Goal: Information Seeking & Learning: Check status

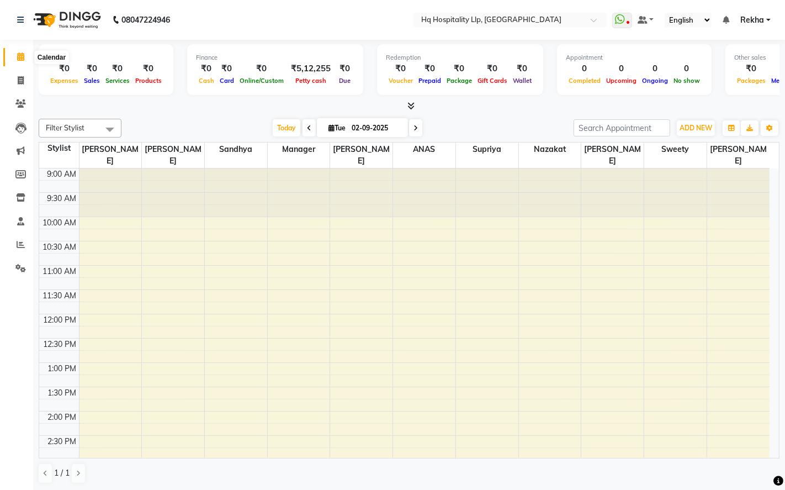
click at [19, 59] on icon at bounding box center [20, 56] width 7 height 8
click at [18, 81] on icon at bounding box center [21, 80] width 6 height 8
select select "7197"
select select "service"
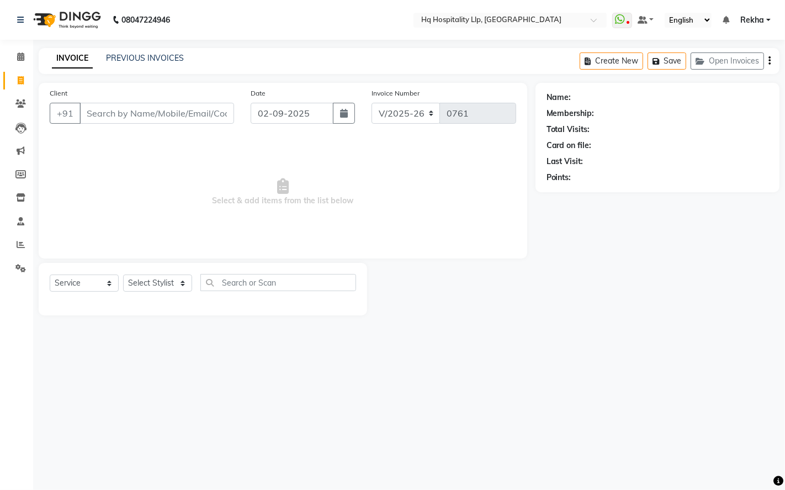
click at [98, 110] on input "Client" at bounding box center [157, 113] width 155 height 21
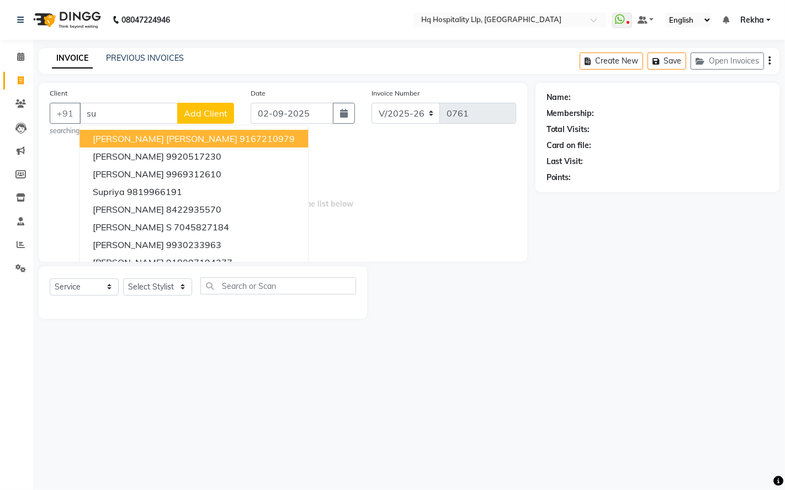
type input "s"
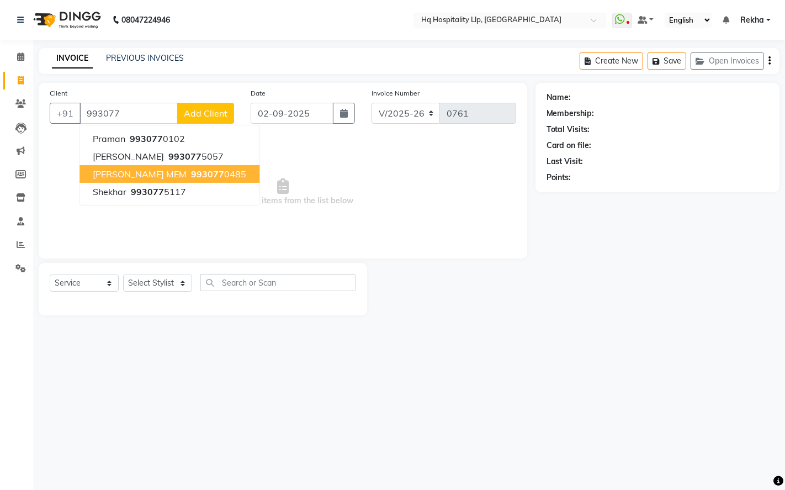
click at [145, 177] on span "[PERSON_NAME] MEM" at bounding box center [140, 173] width 94 height 11
type input "9930770485"
select select "1: Object"
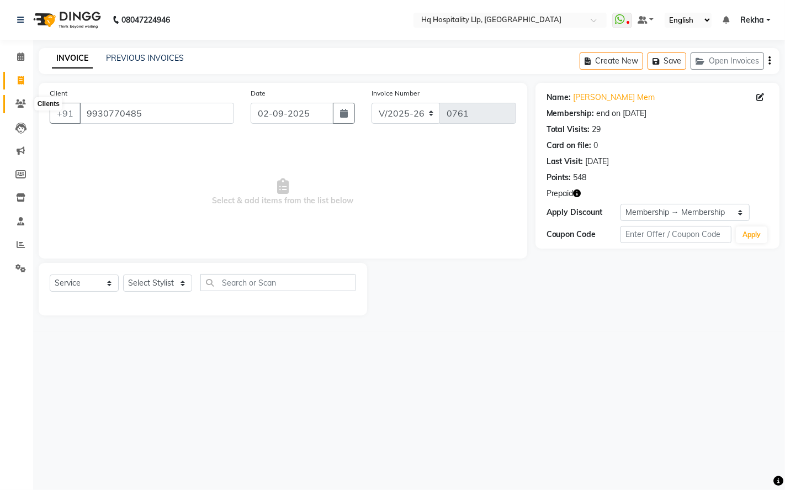
click at [17, 100] on icon at bounding box center [20, 103] width 10 height 8
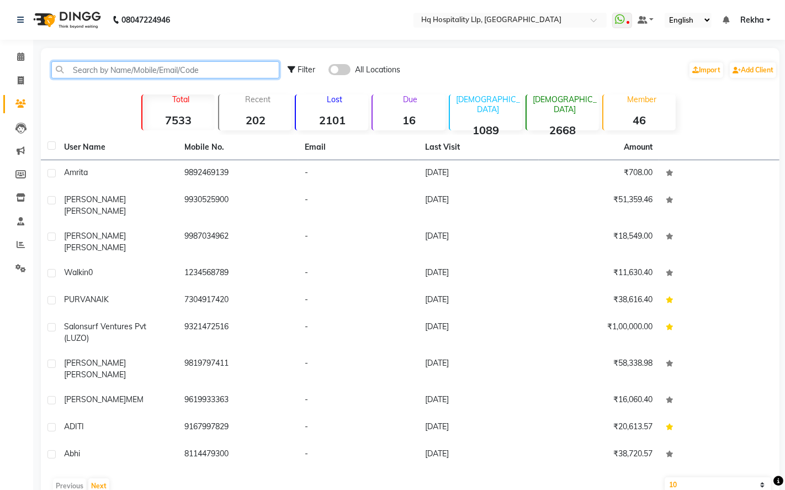
click at [165, 70] on input "text" at bounding box center [165, 69] width 228 height 17
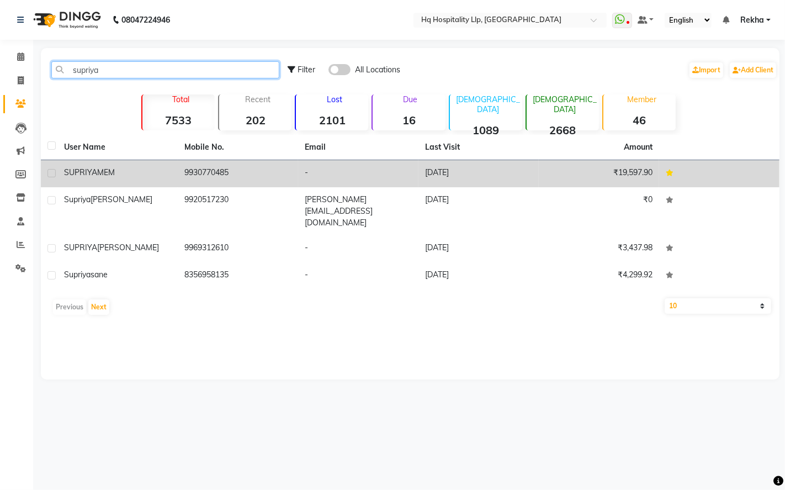
type input "supriya"
click at [169, 178] on div "[PERSON_NAME] MEM" at bounding box center [117, 173] width 107 height 12
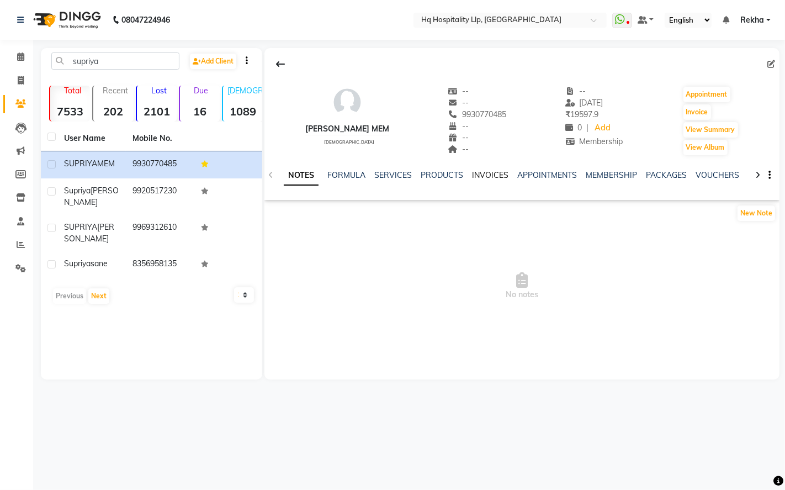
click at [485, 176] on link "INVOICES" at bounding box center [490, 175] width 36 height 10
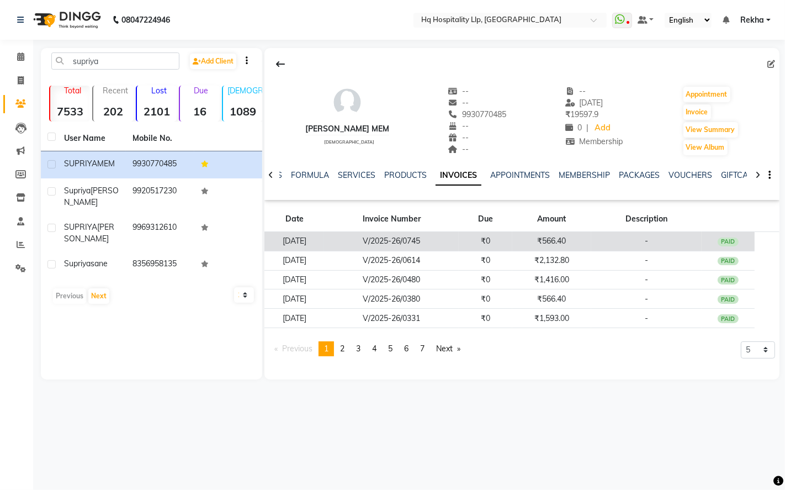
click at [459, 241] on td "V/2025-26/0745" at bounding box center [391, 241] width 135 height 19
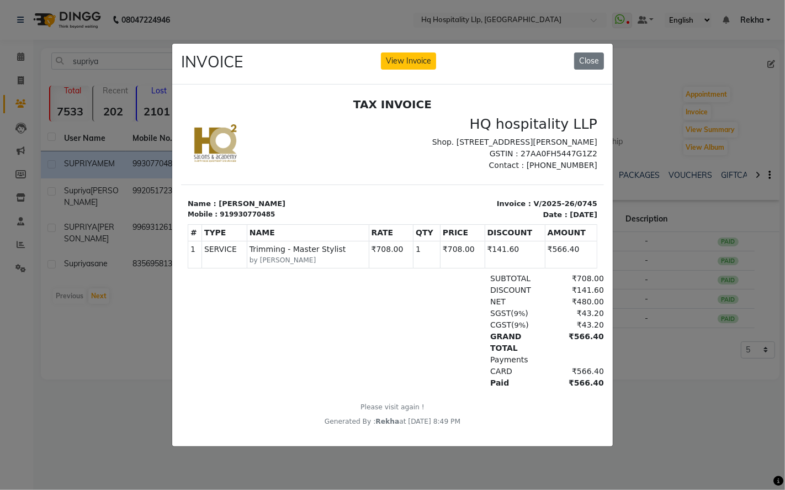
drag, startPoint x: 585, startPoint y: 61, endPoint x: 579, endPoint y: 67, distance: 9.0
click at [584, 61] on button "Close" at bounding box center [589, 60] width 30 height 17
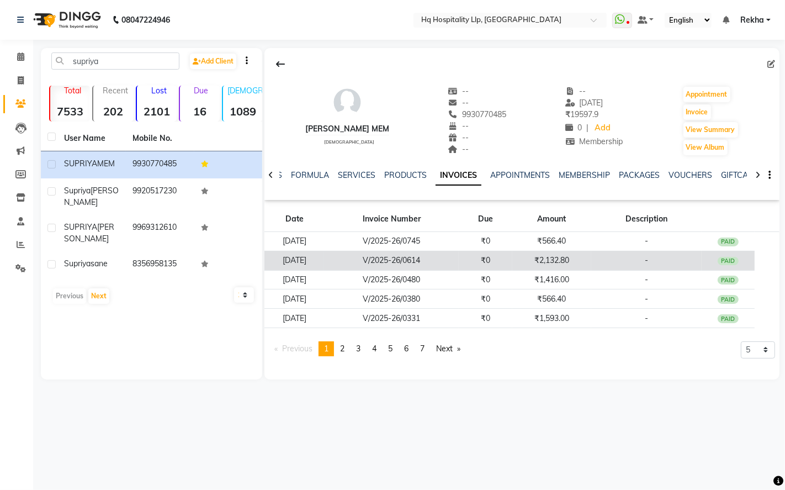
click at [459, 258] on td "V/2025-26/0614" at bounding box center [391, 260] width 135 height 19
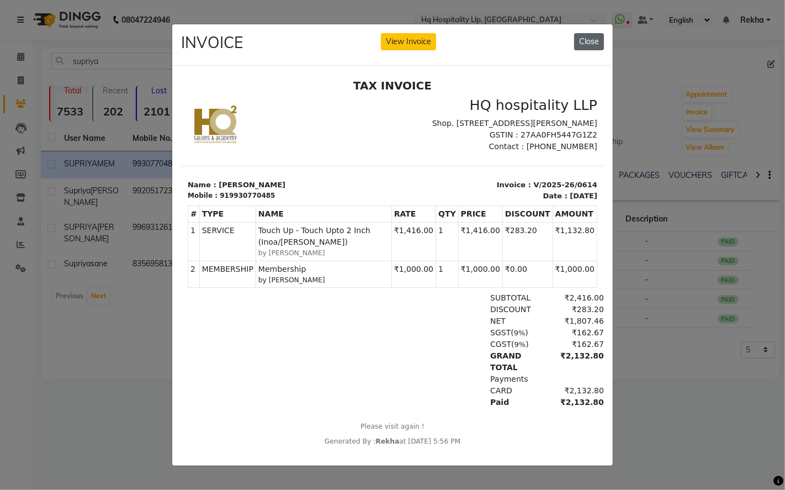
click at [589, 39] on button "Close" at bounding box center [589, 41] width 30 height 17
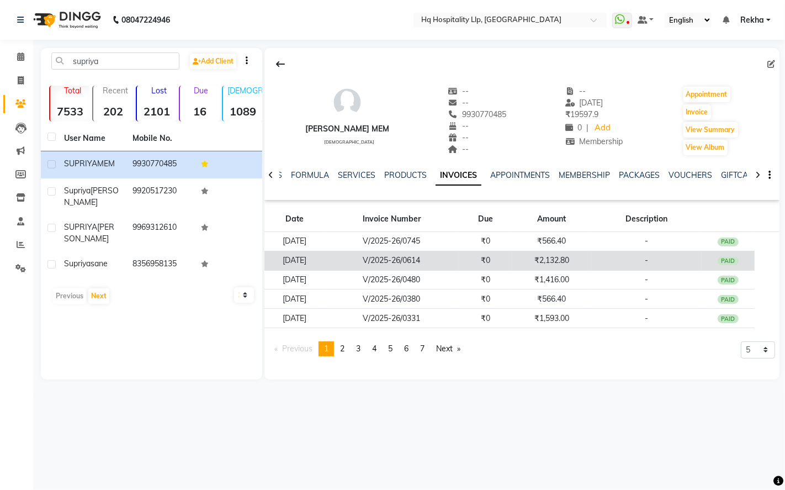
click at [451, 261] on td "V/2025-26/0614" at bounding box center [391, 260] width 135 height 19
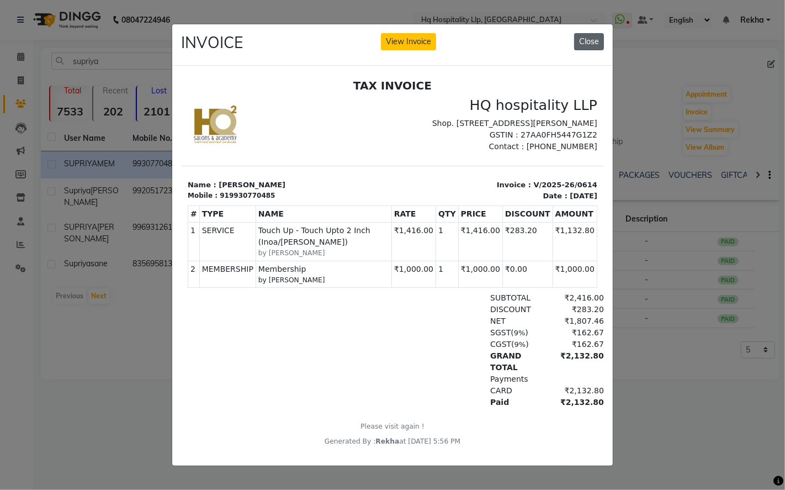
click at [581, 33] on button "Close" at bounding box center [589, 41] width 30 height 17
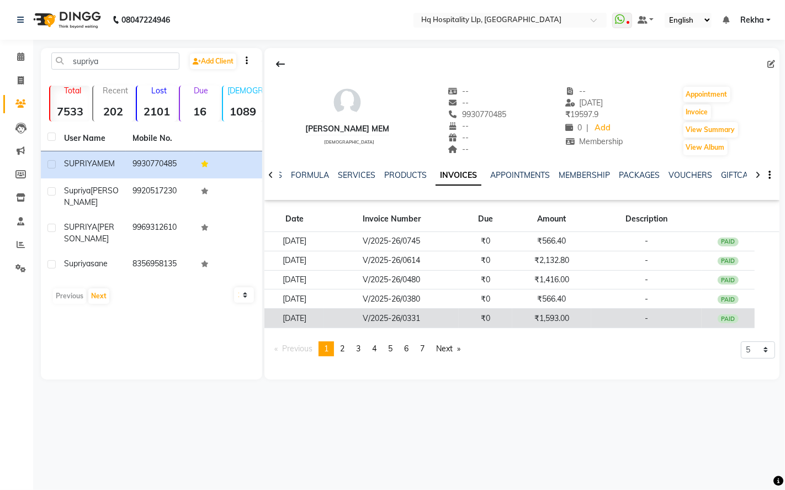
click at [486, 315] on td "₹0" at bounding box center [485, 318] width 53 height 19
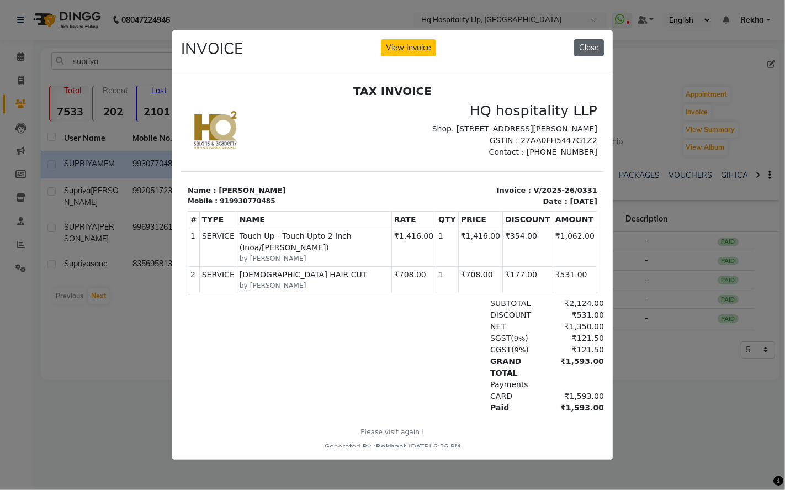
click at [584, 50] on button "Close" at bounding box center [589, 47] width 30 height 17
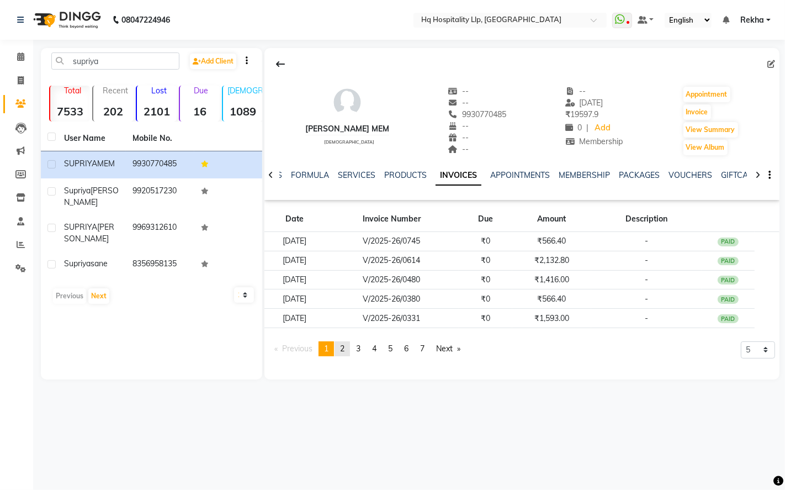
click at [344, 349] on span "2" at bounding box center [342, 348] width 4 height 10
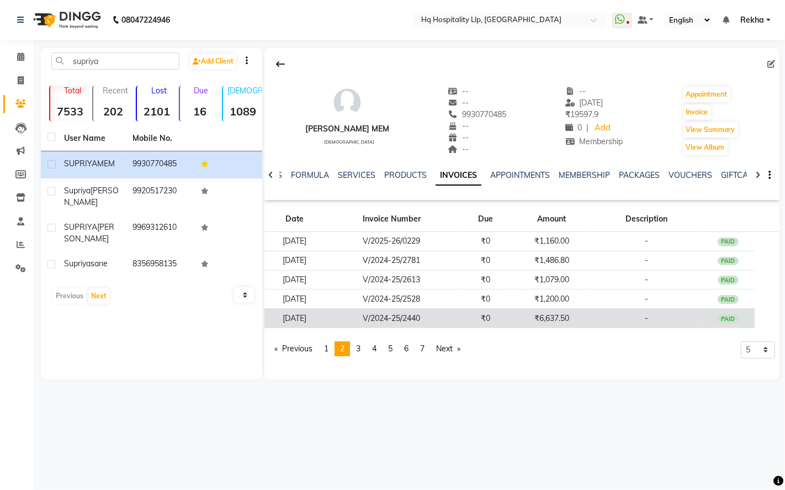
click at [512, 315] on td "₹0" at bounding box center [485, 318] width 53 height 19
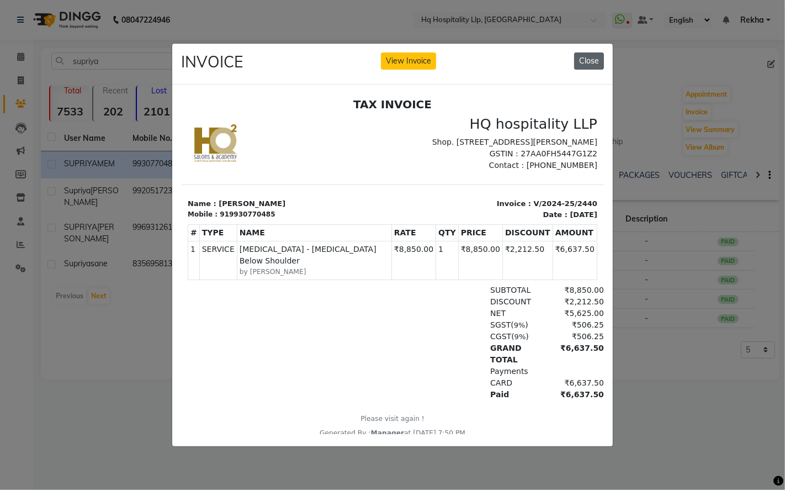
click at [584, 60] on button "Close" at bounding box center [589, 60] width 30 height 17
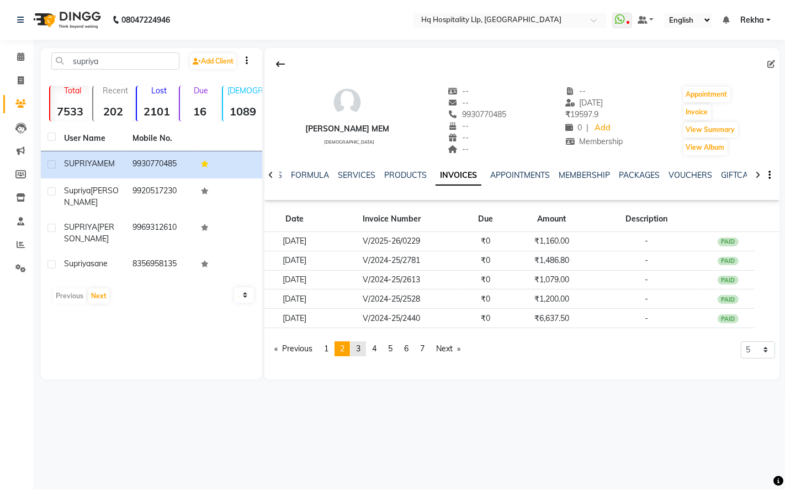
click at [361, 343] on span "3" at bounding box center [358, 348] width 4 height 10
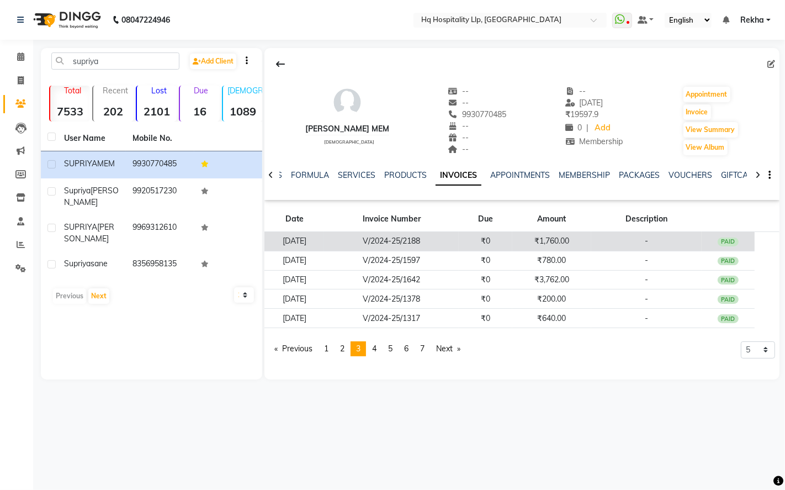
click at [430, 234] on td "V/2024-25/2188" at bounding box center [391, 241] width 135 height 19
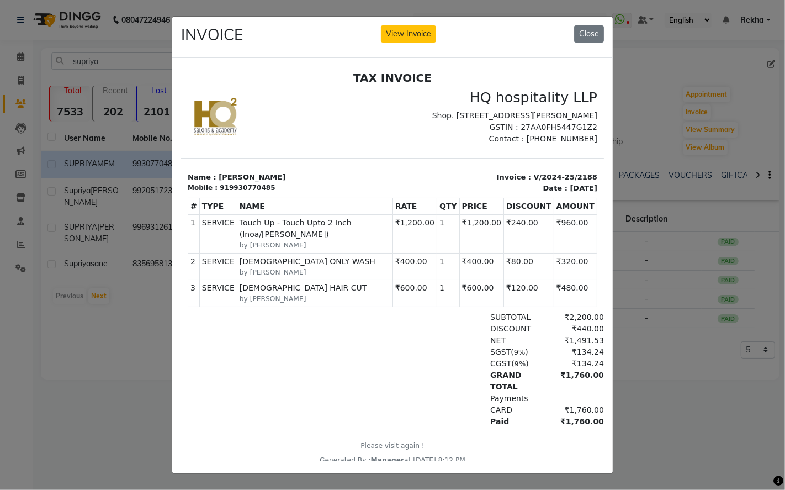
drag, startPoint x: 584, startPoint y: 36, endPoint x: 575, endPoint y: 44, distance: 12.1
click at [582, 35] on button "Close" at bounding box center [589, 33] width 30 height 17
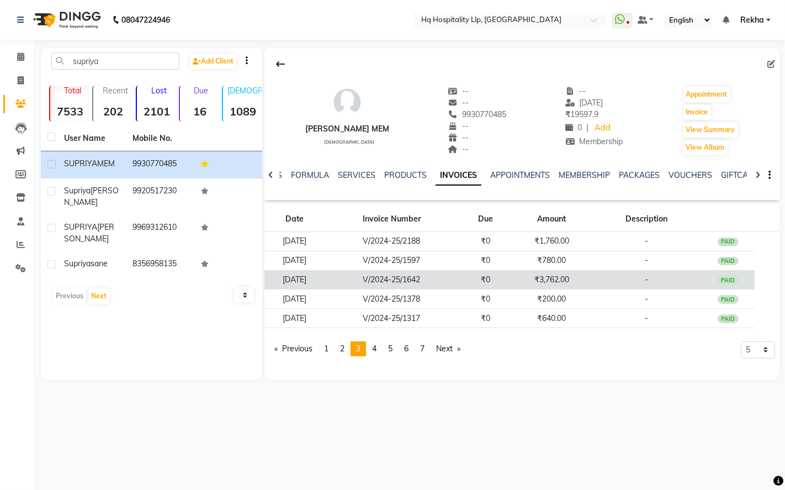
click at [493, 276] on td "₹0" at bounding box center [485, 279] width 53 height 19
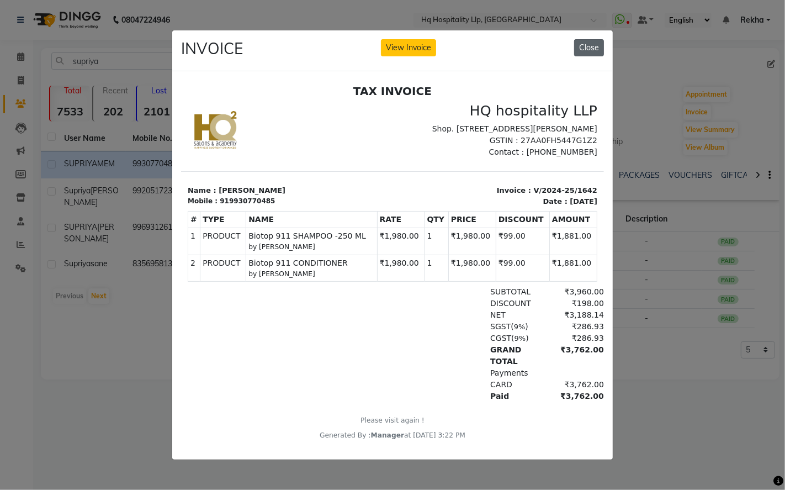
click at [599, 46] on button "Close" at bounding box center [589, 47] width 30 height 17
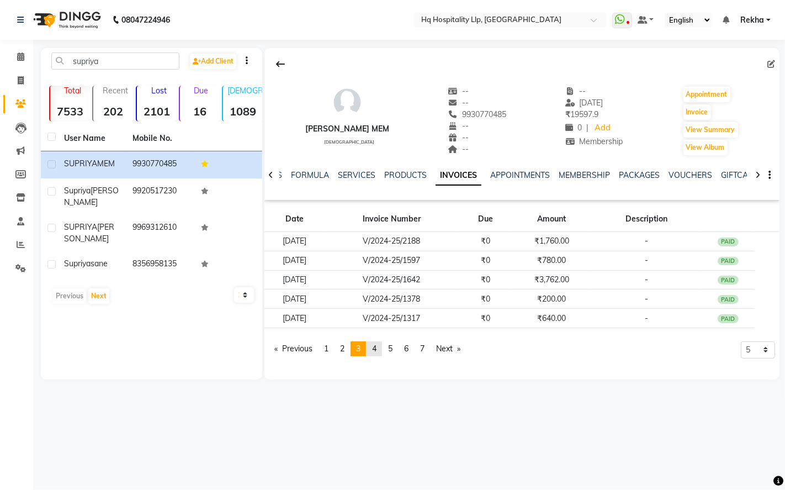
click at [375, 348] on span "4" at bounding box center [374, 348] width 4 height 10
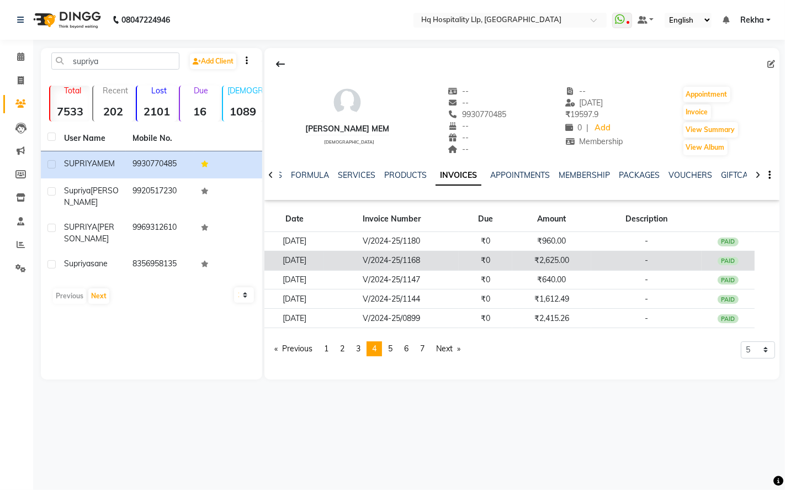
click at [479, 260] on td "₹0" at bounding box center [485, 260] width 53 height 19
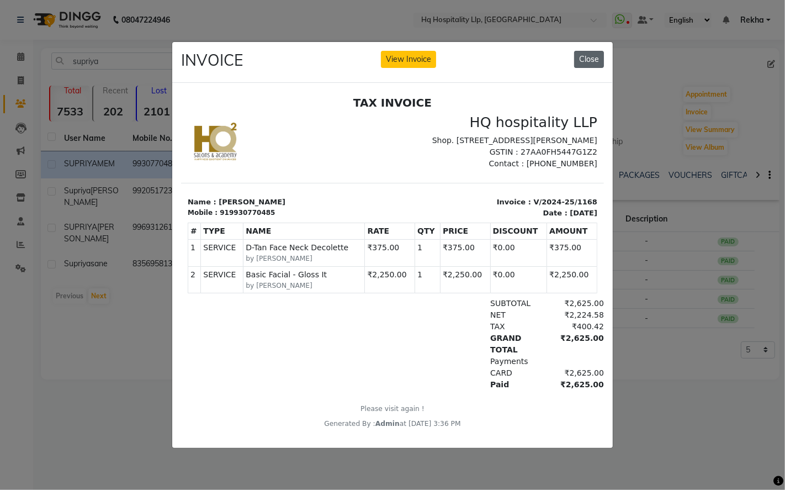
drag, startPoint x: 598, startPoint y: 54, endPoint x: 401, endPoint y: 1, distance: 204.0
click at [598, 54] on button "Close" at bounding box center [589, 59] width 30 height 17
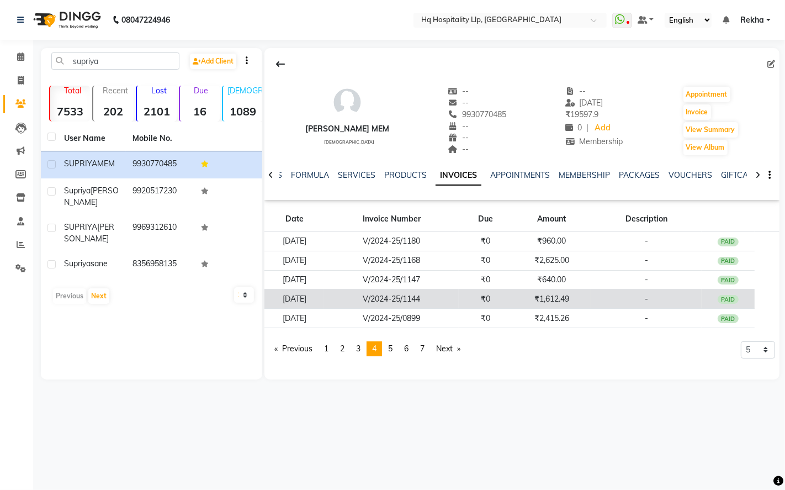
click at [379, 300] on td "V/2024-25/1144" at bounding box center [391, 298] width 135 height 19
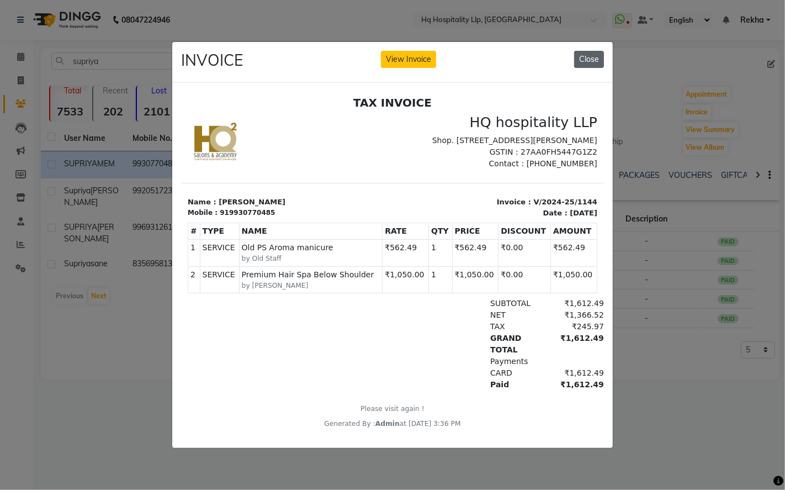
click at [583, 57] on button "Close" at bounding box center [589, 59] width 30 height 17
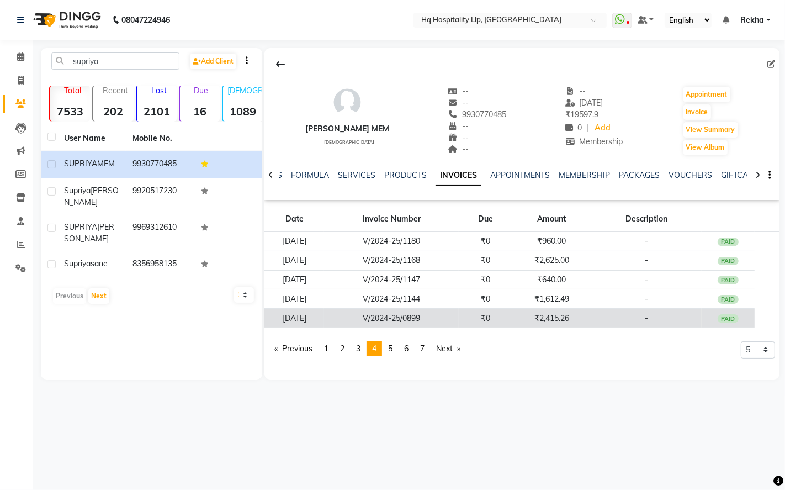
click at [577, 318] on td "₹2,415.26" at bounding box center [552, 318] width 80 height 19
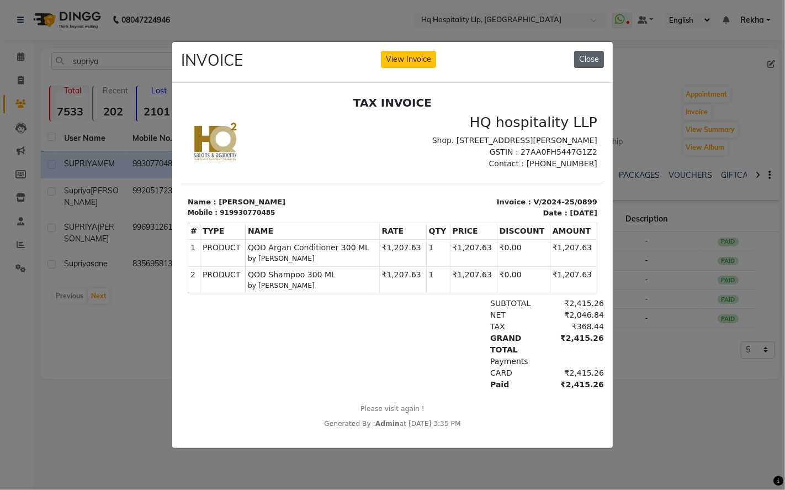
click at [590, 52] on button "Close" at bounding box center [589, 59] width 30 height 17
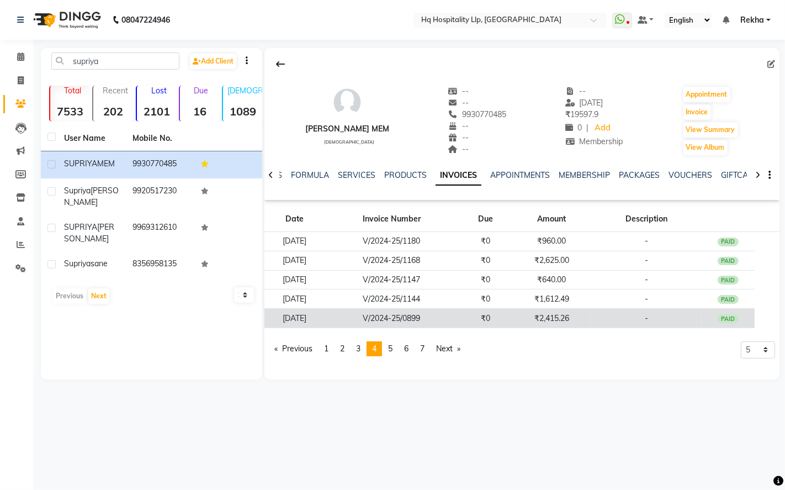
click at [388, 322] on td "V/2024-25/0899" at bounding box center [391, 318] width 135 height 19
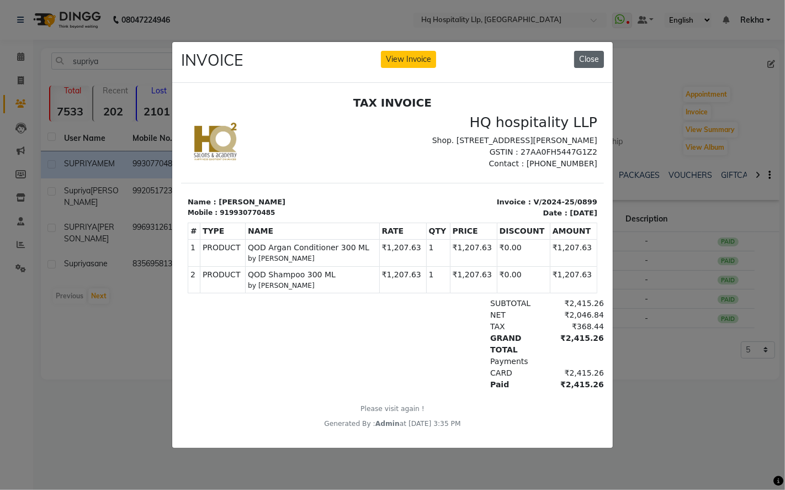
click at [595, 52] on button "Close" at bounding box center [589, 59] width 30 height 17
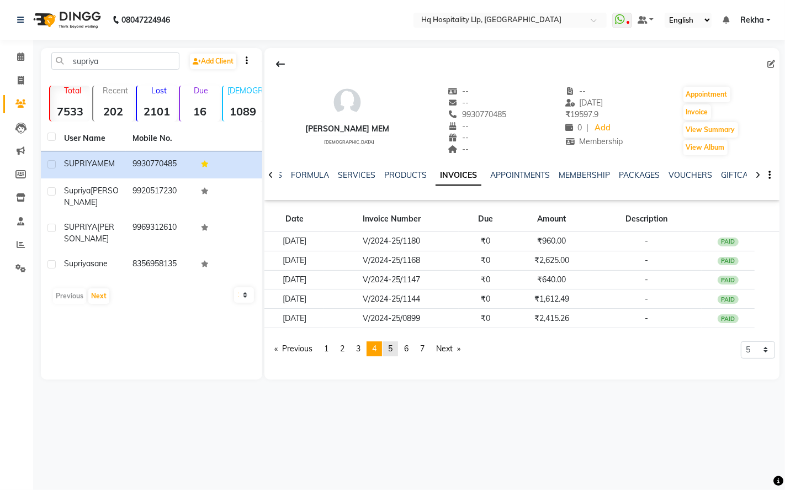
click at [393, 346] on span "5" at bounding box center [390, 348] width 4 height 10
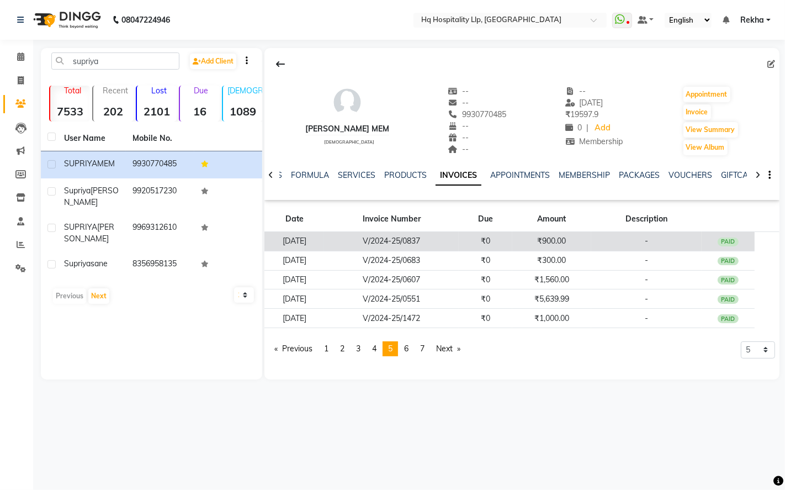
click at [568, 246] on td "₹900.00" at bounding box center [552, 241] width 80 height 19
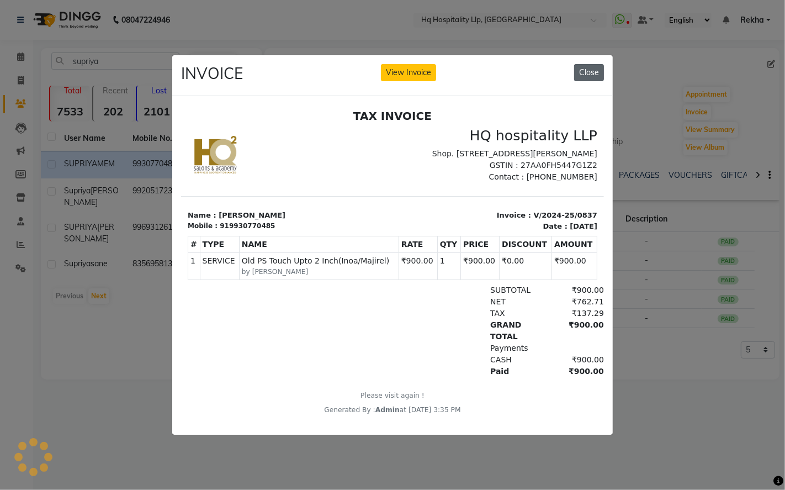
click at [586, 64] on button "Close" at bounding box center [589, 72] width 30 height 17
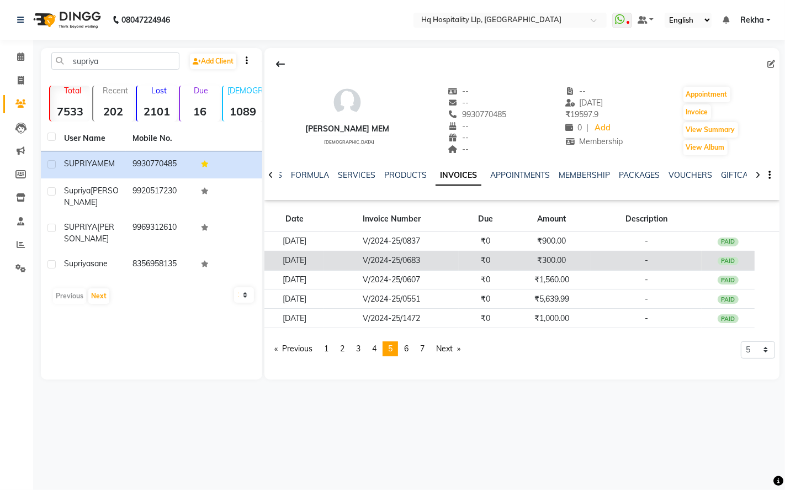
click at [549, 257] on td "₹300.00" at bounding box center [552, 260] width 80 height 19
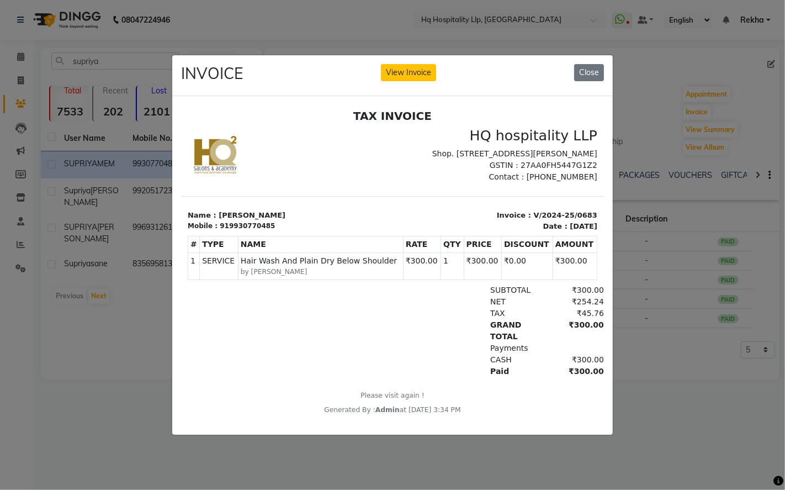
drag, startPoint x: 603, startPoint y: 69, endPoint x: 588, endPoint y: 82, distance: 19.6
click at [602, 68] on button "Close" at bounding box center [589, 72] width 30 height 17
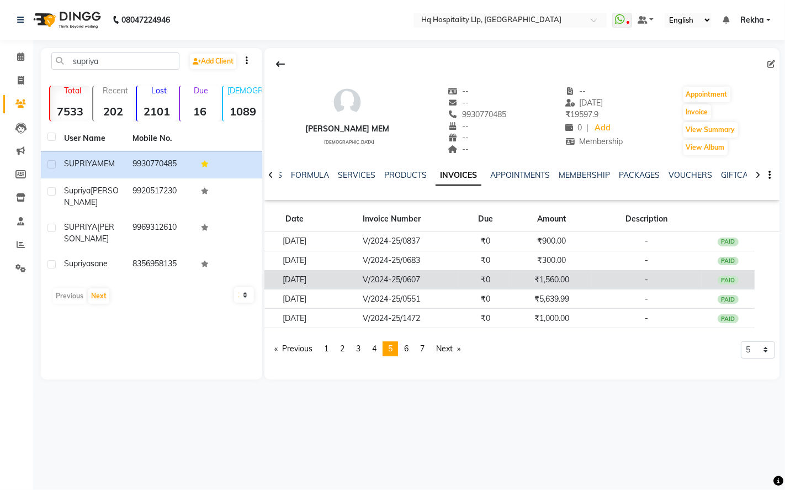
click at [575, 284] on td "₹1,560.00" at bounding box center [552, 279] width 80 height 19
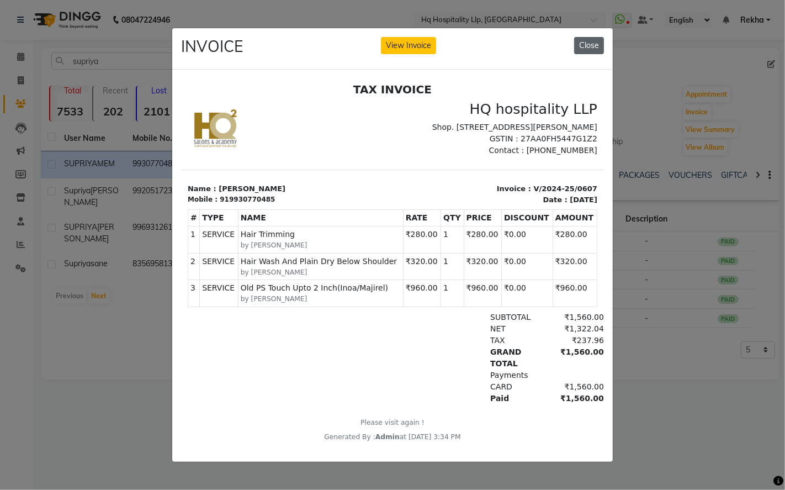
click at [591, 45] on button "Close" at bounding box center [589, 45] width 30 height 17
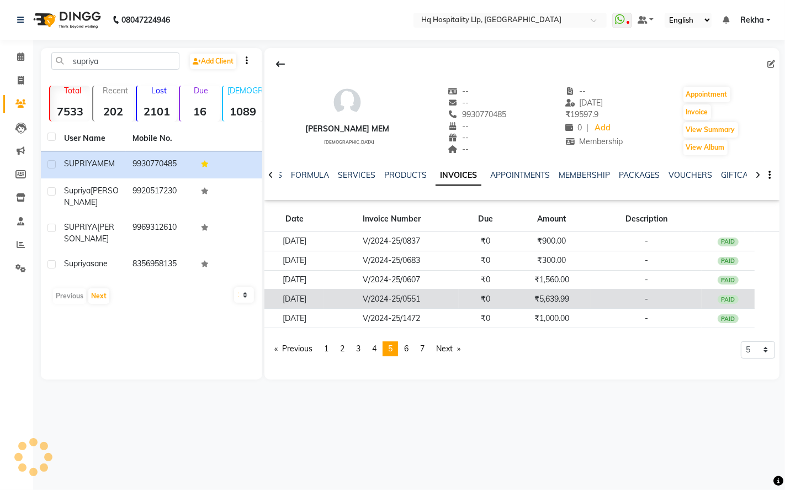
click at [575, 296] on td "₹5,639.99" at bounding box center [552, 298] width 80 height 19
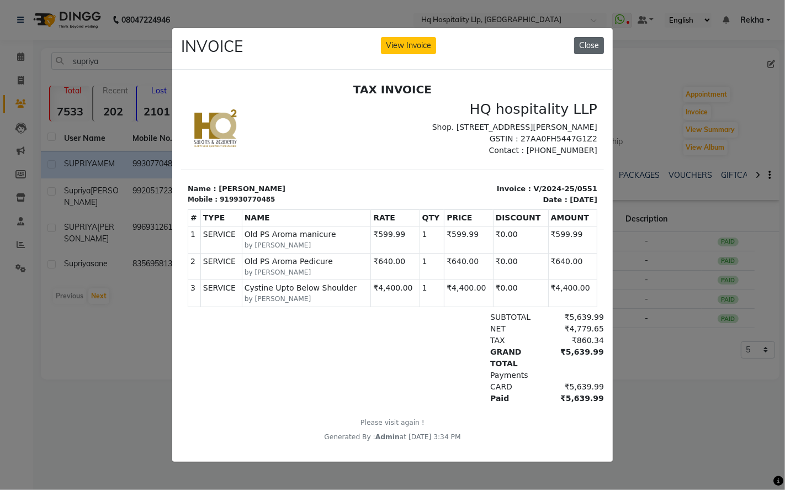
click at [599, 42] on button "Close" at bounding box center [589, 45] width 30 height 17
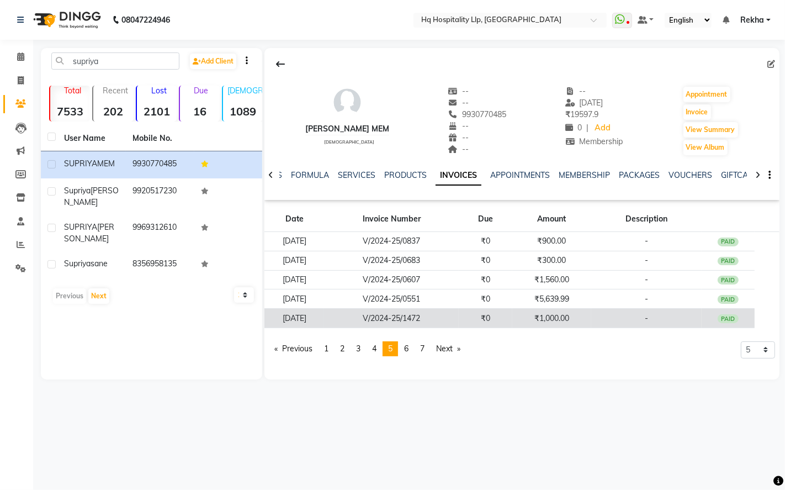
click at [549, 315] on td "₹1,000.00" at bounding box center [552, 318] width 80 height 19
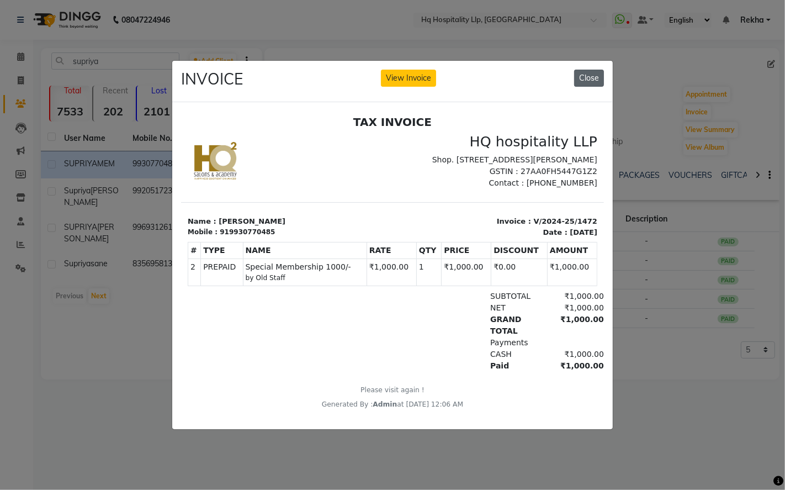
click at [581, 70] on button "Close" at bounding box center [589, 78] width 30 height 17
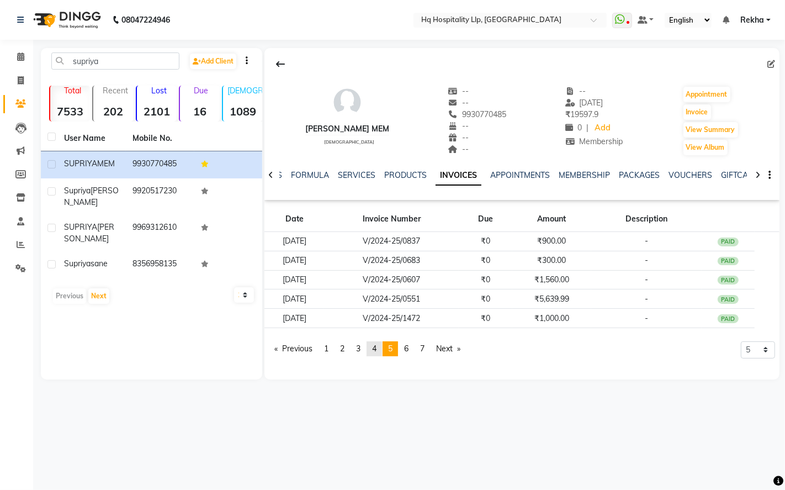
click at [382, 350] on link "page 4" at bounding box center [374, 348] width 15 height 15
click at [364, 350] on link "page 3" at bounding box center [358, 348] width 15 height 15
click at [350, 352] on link "page 2" at bounding box center [342, 348] width 15 height 15
click at [334, 351] on link "page 1" at bounding box center [326, 348] width 15 height 15
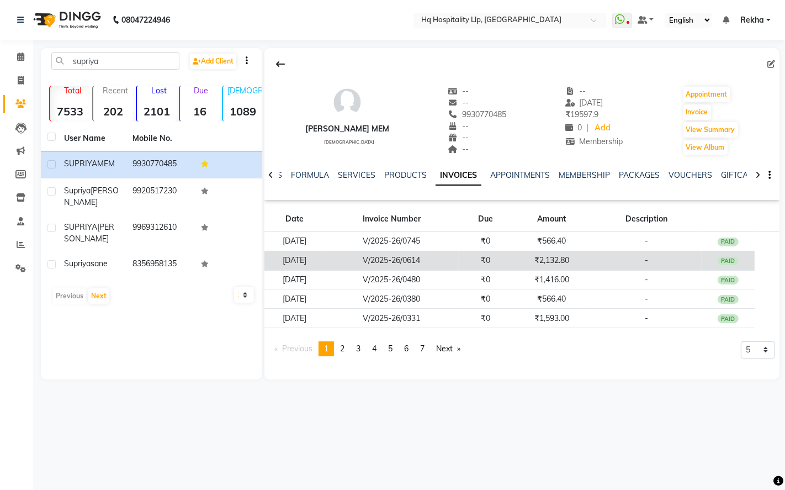
click at [311, 257] on td "[DATE]" at bounding box center [294, 260] width 60 height 19
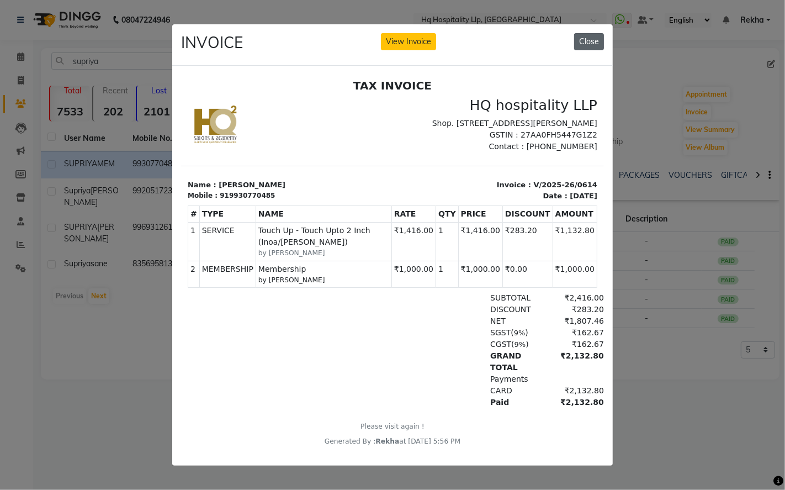
click at [589, 43] on button "Close" at bounding box center [589, 41] width 30 height 17
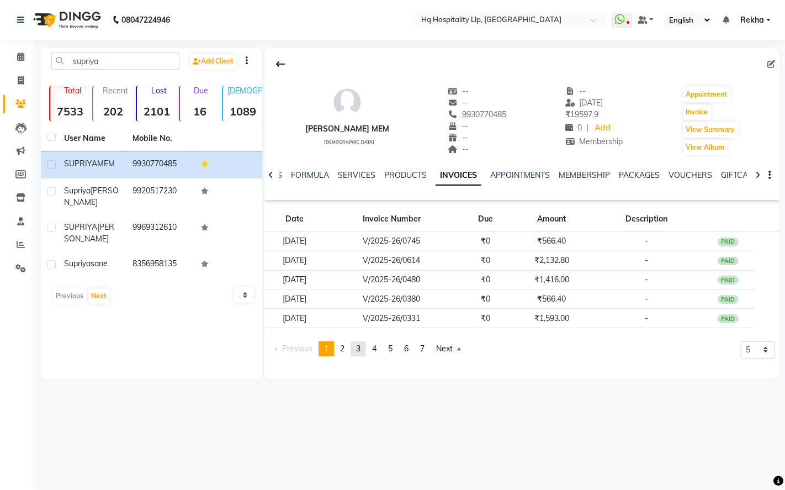
click at [357, 348] on link "page 3" at bounding box center [358, 348] width 15 height 15
click at [382, 350] on link "page 4" at bounding box center [374, 348] width 15 height 15
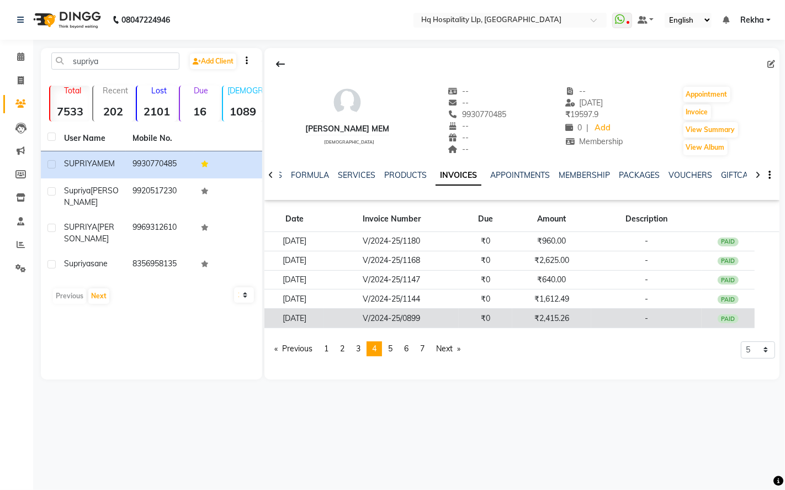
click at [453, 318] on td "V/2024-25/0899" at bounding box center [391, 318] width 135 height 19
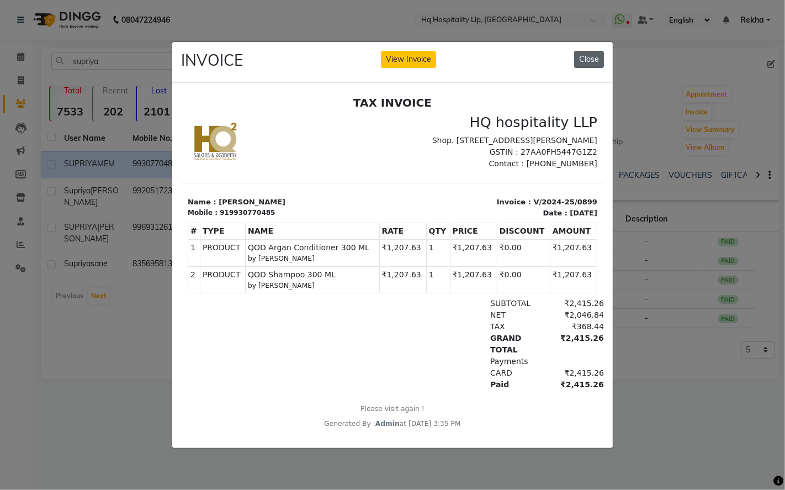
click at [599, 57] on button "Close" at bounding box center [589, 59] width 30 height 17
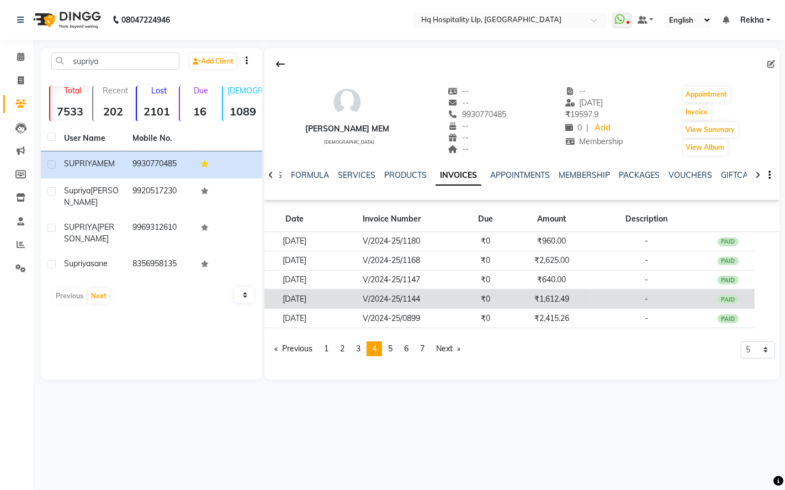
click at [553, 293] on td "₹1,612.49" at bounding box center [552, 298] width 80 height 19
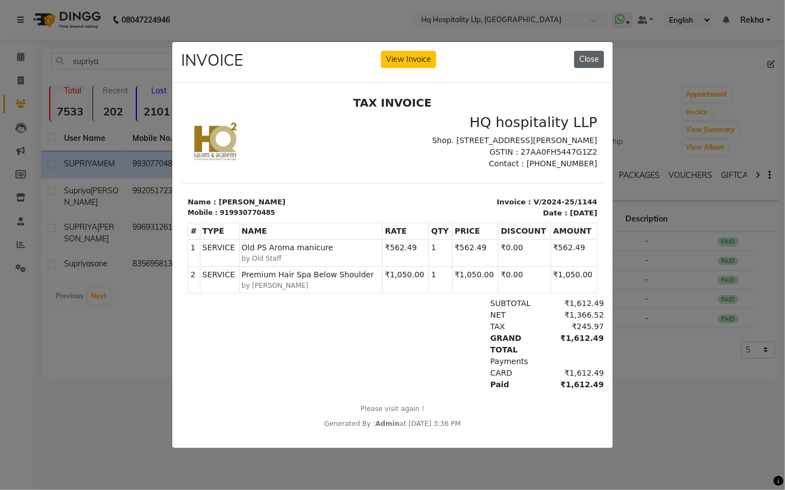
click at [590, 52] on button "Close" at bounding box center [589, 59] width 30 height 17
